Goal: Transaction & Acquisition: Purchase product/service

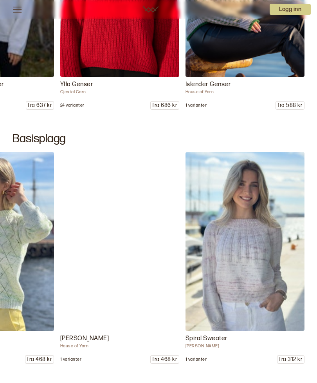
scroll to position [0, 1582]
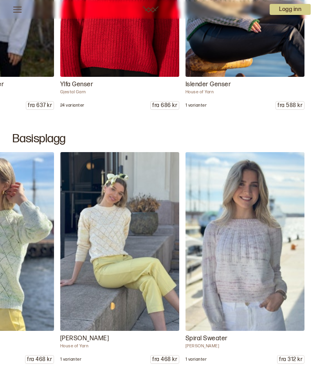
click at [256, 257] on img at bounding box center [245, 241] width 119 height 179
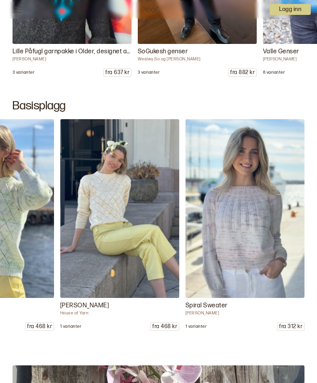
scroll to position [0, 1582]
click at [267, 239] on img at bounding box center [245, 208] width 119 height 179
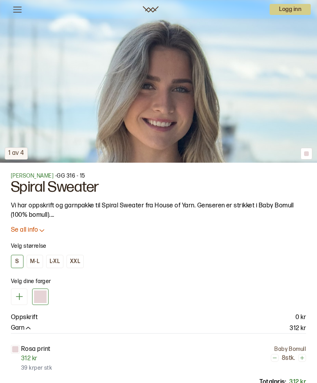
scroll to position [313, 0]
click at [55, 262] on div "L-XL" at bounding box center [55, 261] width 10 height 7
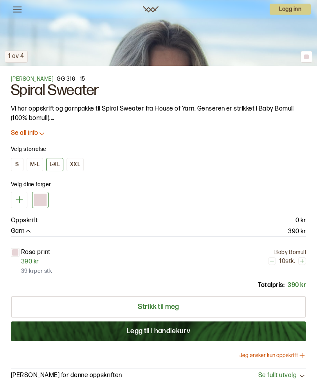
scroll to position [411, 0]
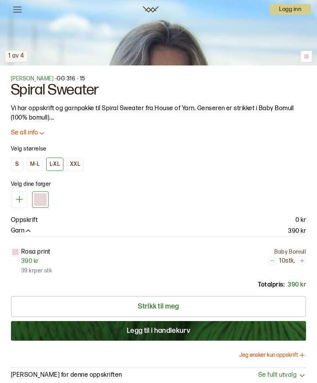
click at [34, 189] on div "Velg dine farger" at bounding box center [158, 191] width 295 height 32
click at [44, 200] on div at bounding box center [40, 199] width 13 height 13
click at [46, 187] on p "Velg dine farger" at bounding box center [31, 184] width 40 height 8
click at [22, 201] on icon at bounding box center [19, 199] width 10 height 10
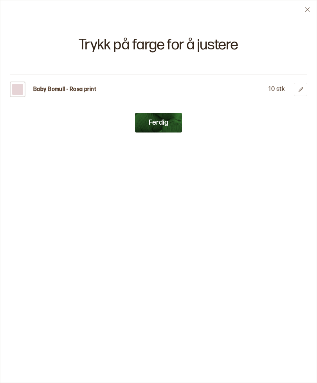
click at [157, 127] on button "Ferdig" at bounding box center [158, 123] width 47 height 20
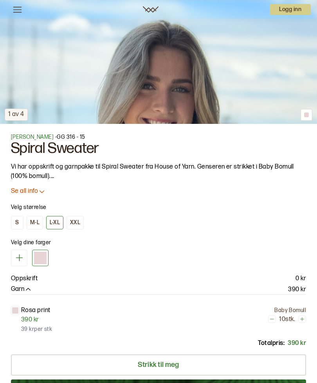
scroll to position [351, 0]
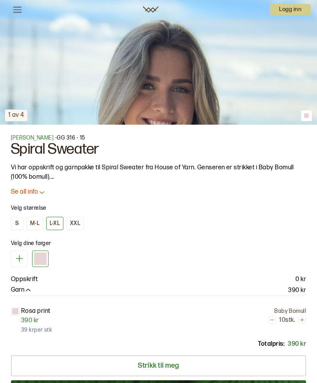
click at [25, 195] on p "Se all info" at bounding box center [24, 192] width 27 height 8
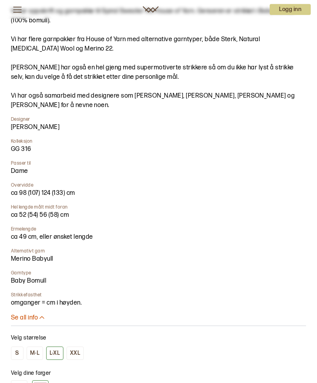
scroll to position [508, 0]
click at [31, 319] on p "Se all info" at bounding box center [24, 318] width 27 height 8
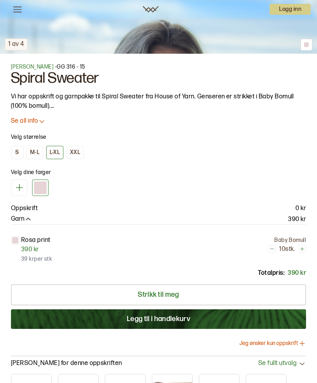
scroll to position [430, 0]
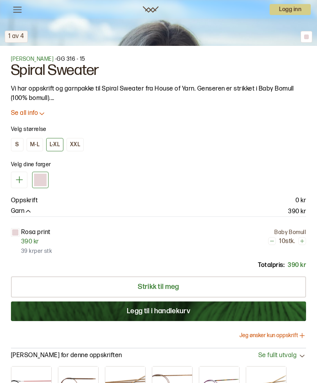
click at [167, 289] on link "Strikk til meg" at bounding box center [158, 286] width 295 height 21
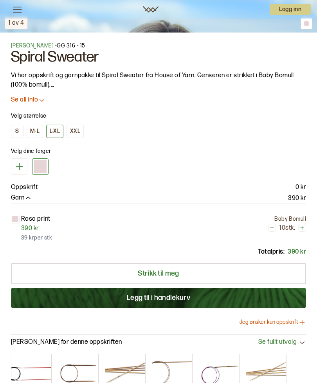
click at [163, 298] on button "Legg til i handlekurv" at bounding box center [158, 298] width 295 height 20
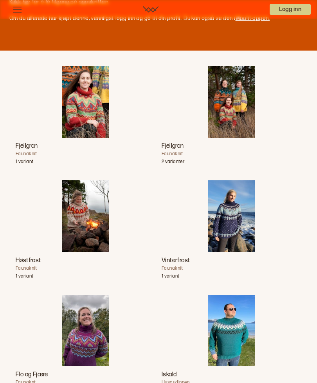
scroll to position [0, 0]
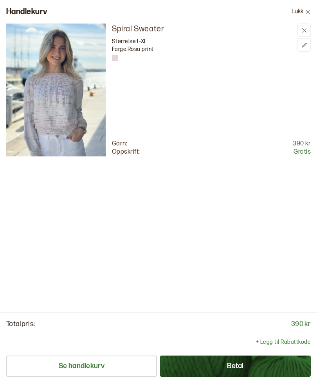
click at [308, 13] on icon at bounding box center [308, 11] width 4 height 4
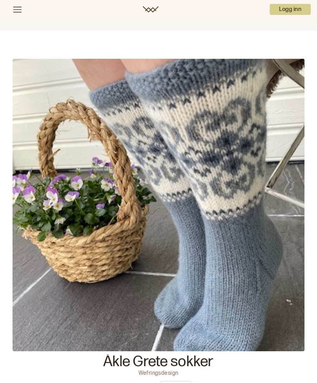
scroll to position [133, 0]
